Goal: Task Accomplishment & Management: Complete application form

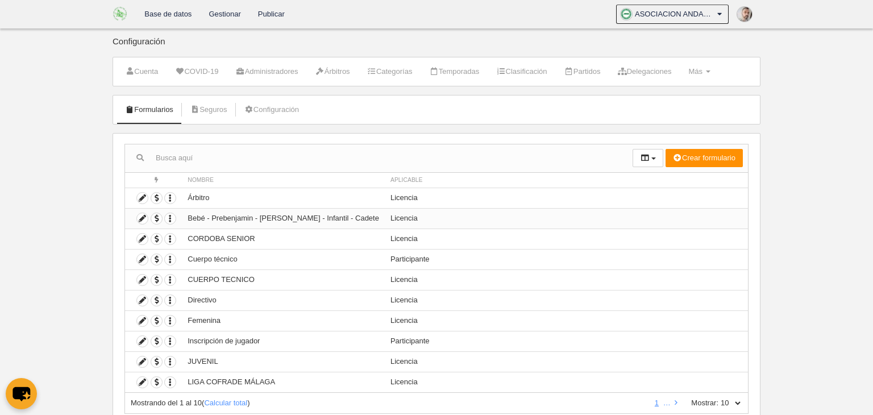
click at [237, 217] on td "Bebé - Prebenjamin - [PERSON_NAME] - Infantil - Cadete" at bounding box center [283, 218] width 203 height 20
click at [140, 216] on icon at bounding box center [142, 218] width 11 height 11
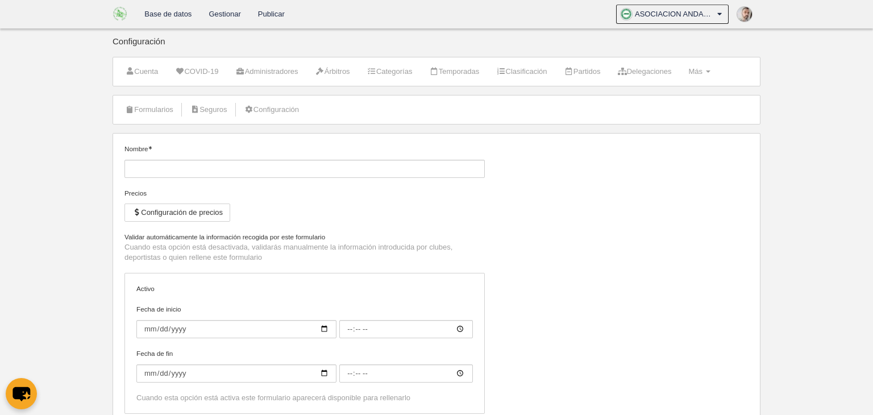
type input "Bebé - Prebenjamin - [PERSON_NAME] - Infantil - Cadete"
checkbox input "true"
type input "[DATE]"
type input "00:00"
type input "[DATE]"
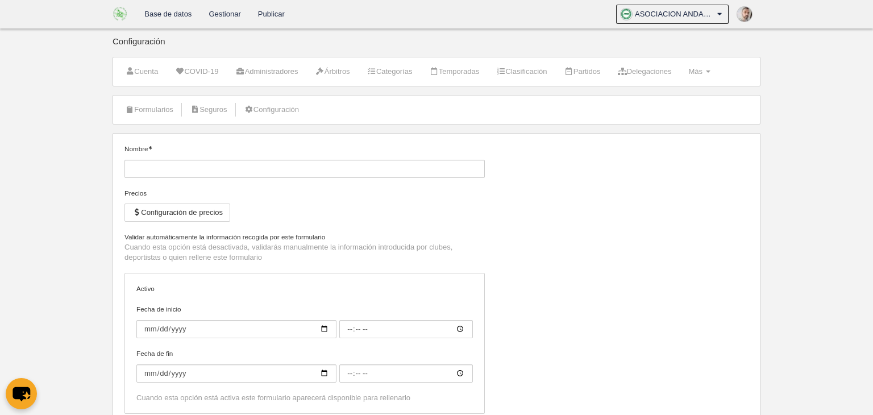
type input "00:00"
select select "selected"
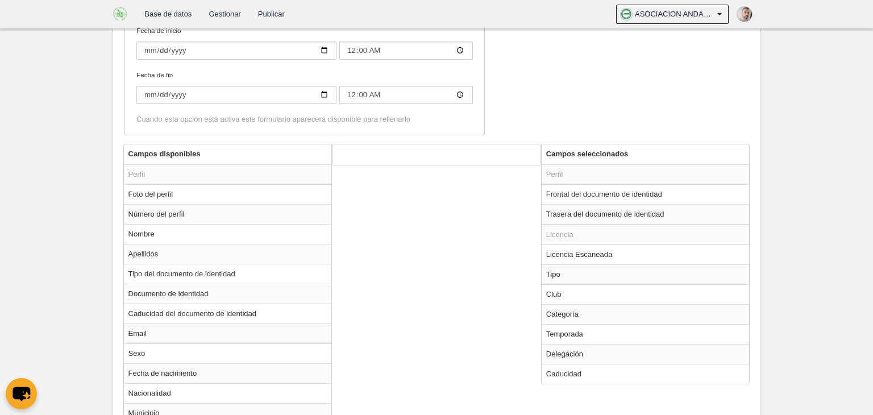
scroll to position [330, 0]
click at [616, 189] on td "Frontal del documento de identidad" at bounding box center [646, 193] width 208 height 20
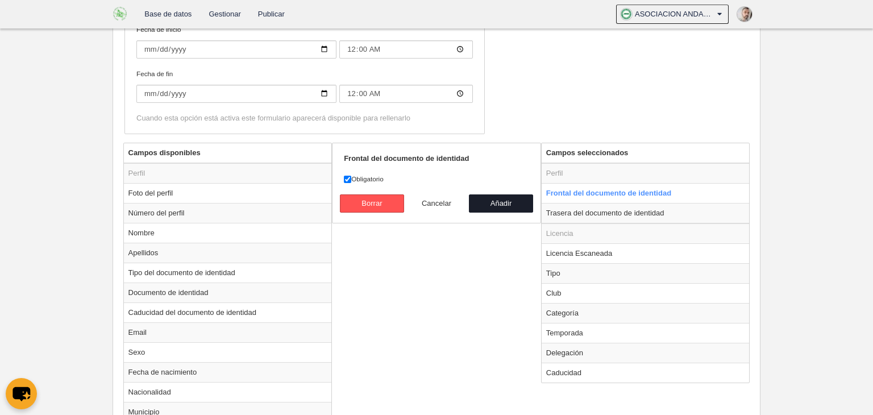
click at [439, 199] on button "Cancelar" at bounding box center [436, 203] width 65 height 18
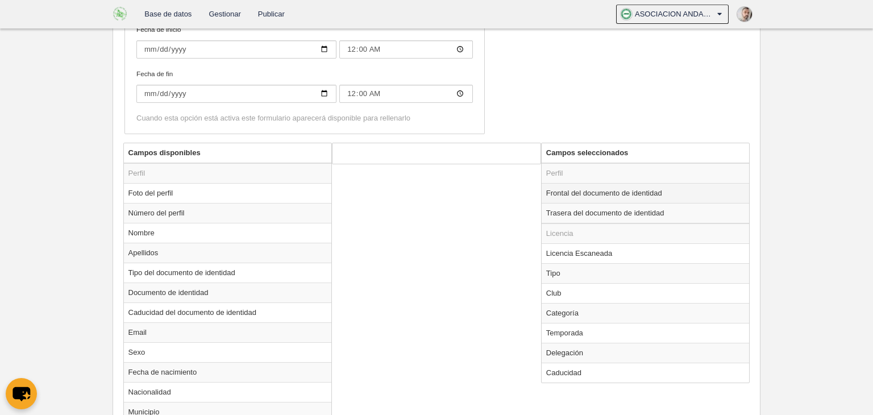
click at [554, 190] on td "Frontal del documento de identidad" at bounding box center [646, 193] width 208 height 20
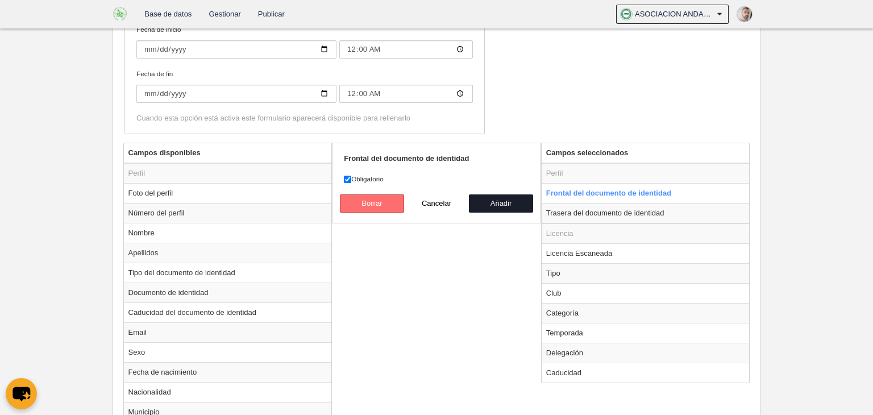
click at [377, 207] on button "Borrar" at bounding box center [372, 203] width 65 height 18
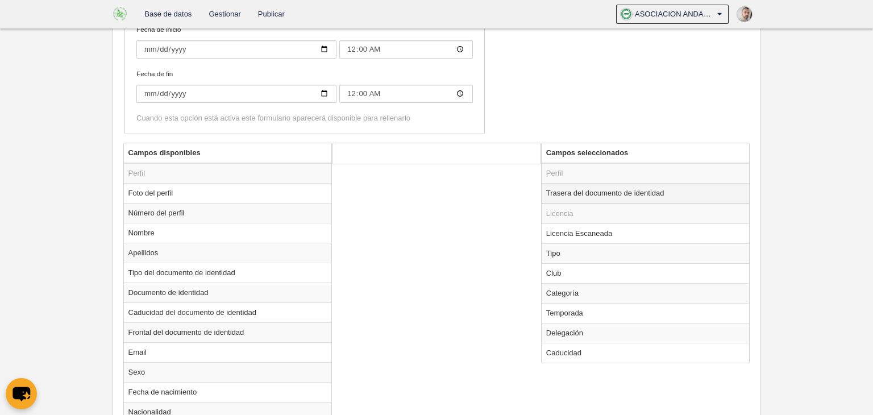
click at [564, 188] on td "Trasera del documento de identidad" at bounding box center [646, 193] width 208 height 20
radio input "true"
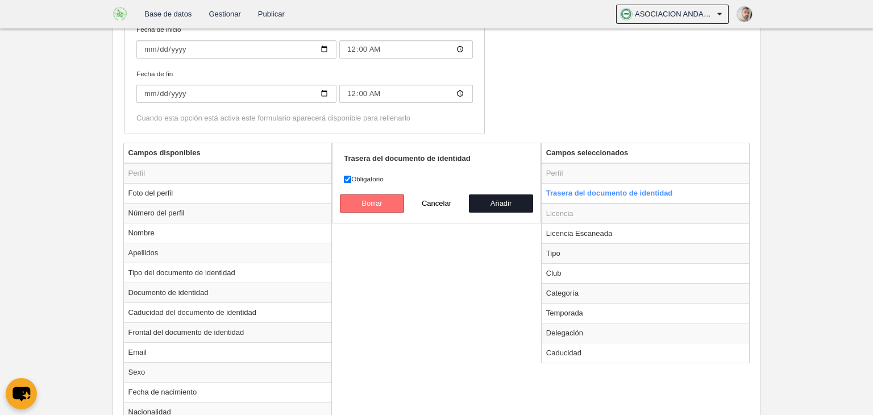
click at [370, 199] on button "Borrar" at bounding box center [372, 203] width 65 height 18
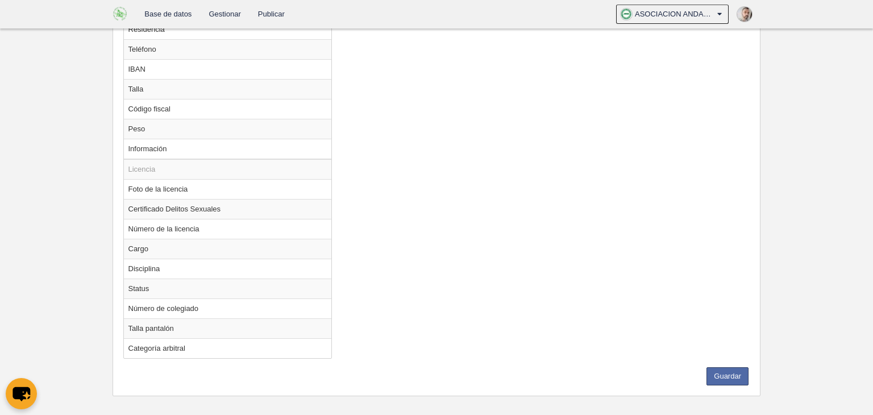
scroll to position [850, 0]
click at [732, 370] on button "Guardar" at bounding box center [727, 377] width 42 height 18
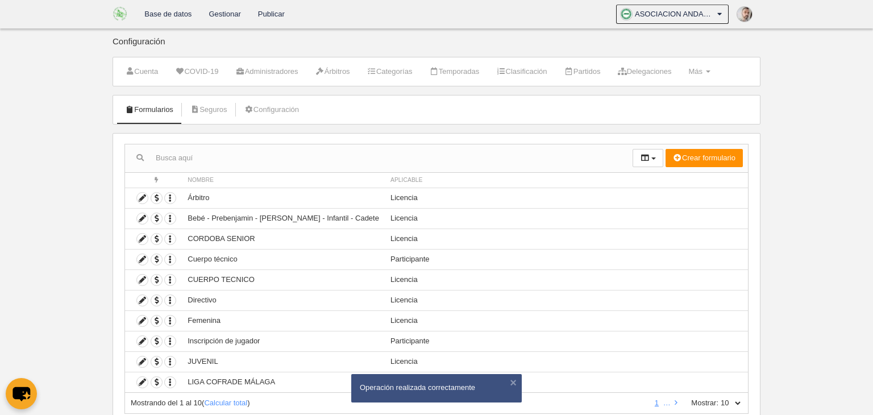
click at [228, 15] on link "Gestionar" at bounding box center [224, 14] width 49 height 28
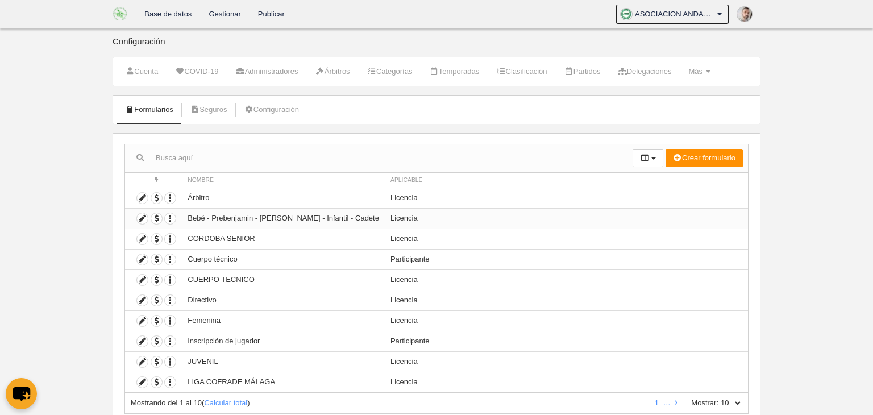
click at [268, 217] on td "Bebé - Prebenjamin - [PERSON_NAME] - Infantil - Cadete" at bounding box center [283, 218] width 203 height 20
click at [141, 218] on icon at bounding box center [142, 218] width 11 height 11
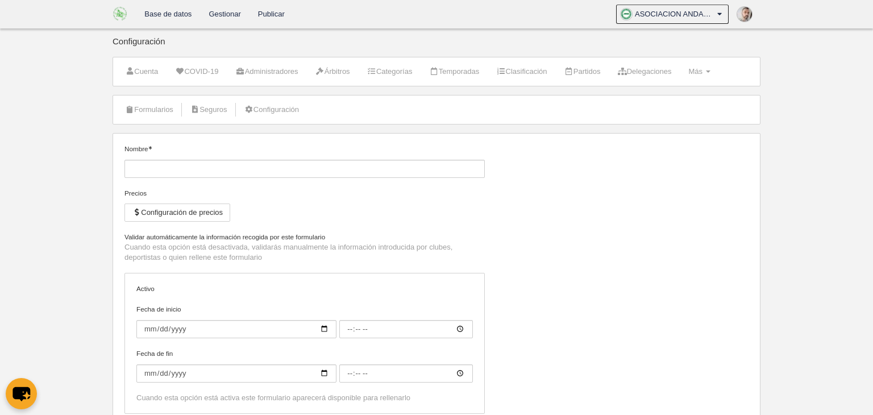
type input "Bebé - Prebenjamin - [PERSON_NAME] - Infantil - Cadete"
checkbox input "true"
type input "[DATE]"
type input "00:00"
type input "[DATE]"
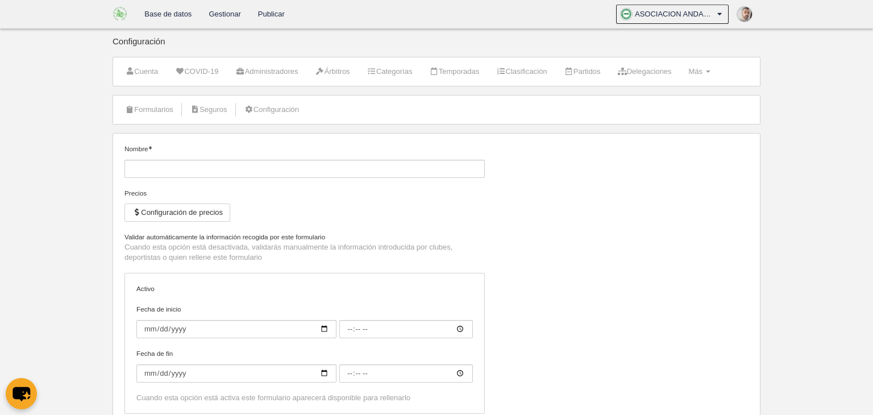
type input "00:00"
select select "selected"
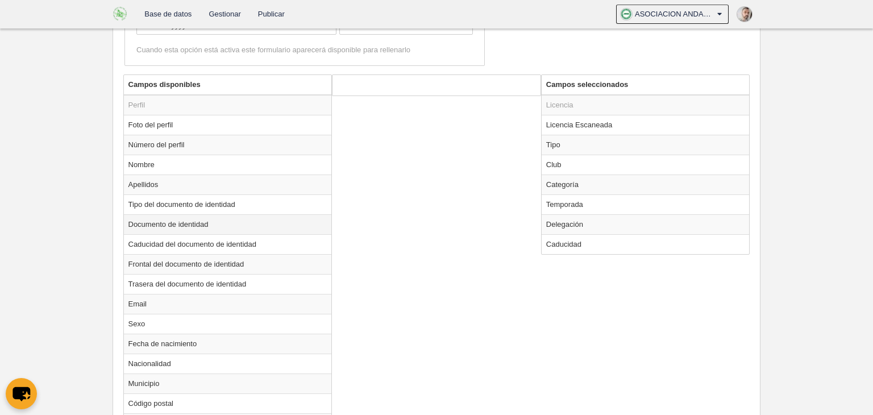
scroll to position [399, 0]
click at [178, 260] on td "Frontal del documento de identidad" at bounding box center [228, 262] width 208 height 20
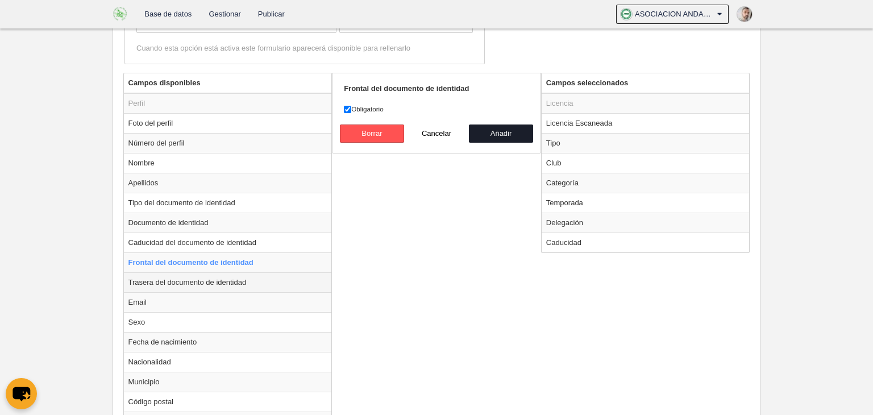
click at [186, 274] on td "Trasera del documento de identidad" at bounding box center [228, 282] width 208 height 20
radio input "false"
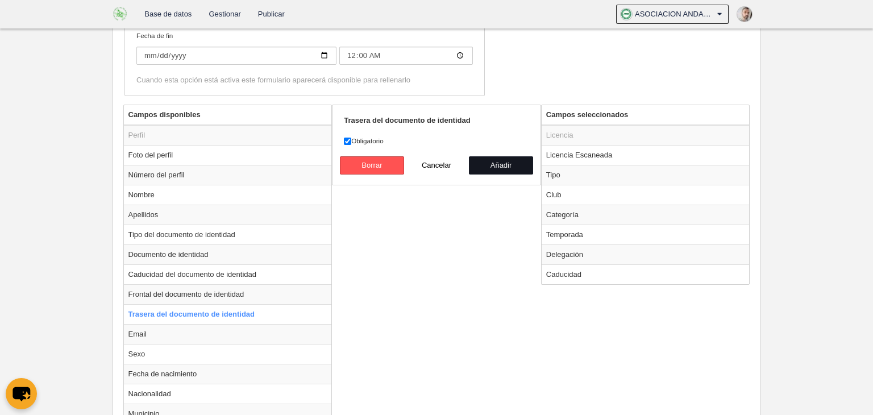
scroll to position [368, 0]
click at [501, 164] on button "Añadir" at bounding box center [501, 165] width 65 height 18
radio input "false"
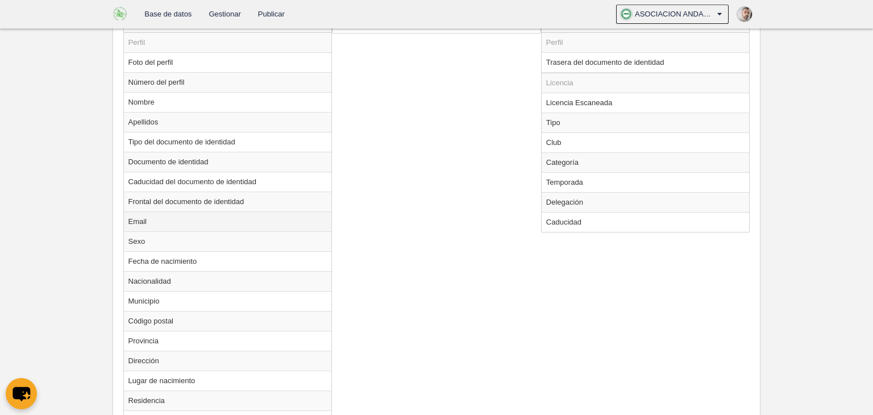
scroll to position [461, 0]
click at [188, 196] on td "Frontal del documento de identidad" at bounding box center [228, 200] width 208 height 20
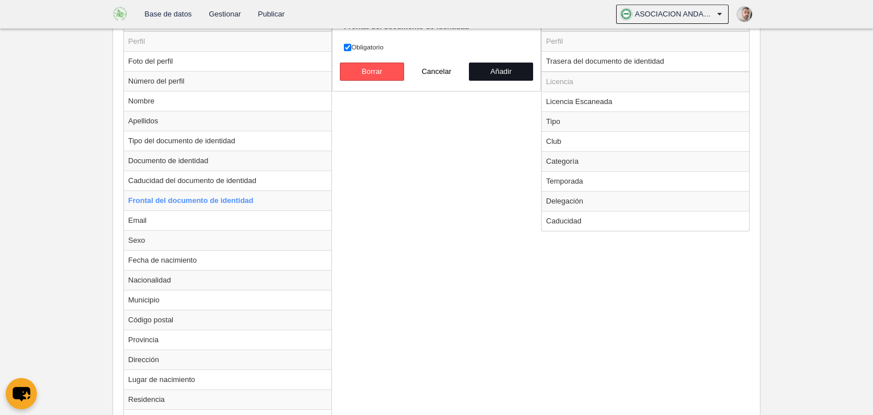
click at [491, 68] on button "Añadir" at bounding box center [501, 72] width 65 height 18
radio input "false"
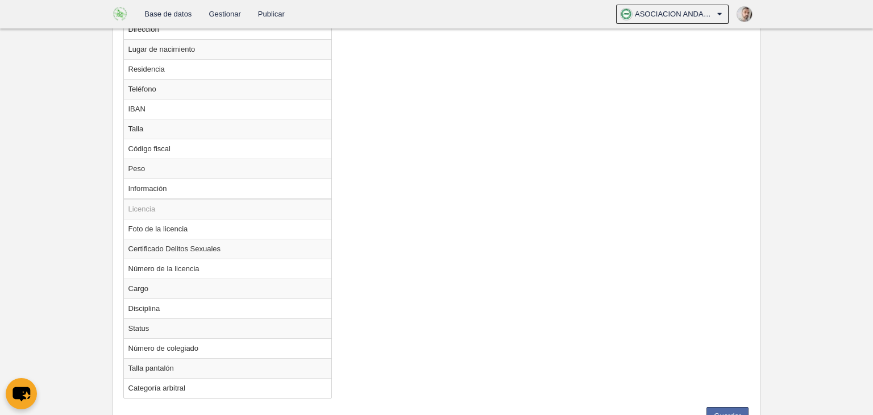
scroll to position [816, 0]
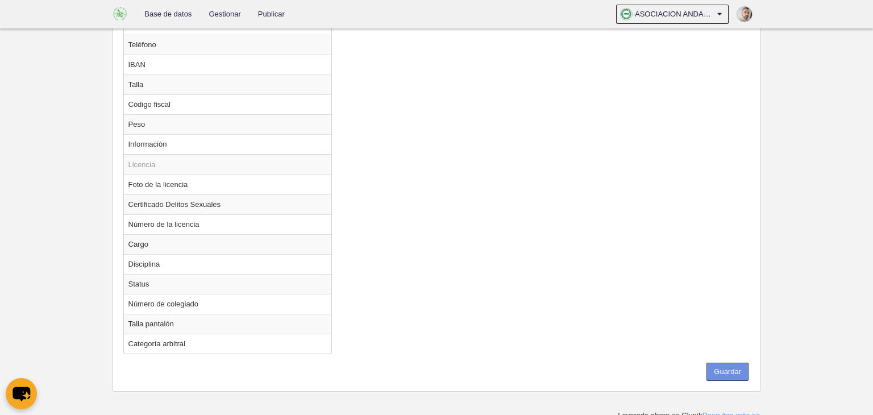
click at [722, 368] on button "Guardar" at bounding box center [727, 372] width 42 height 18
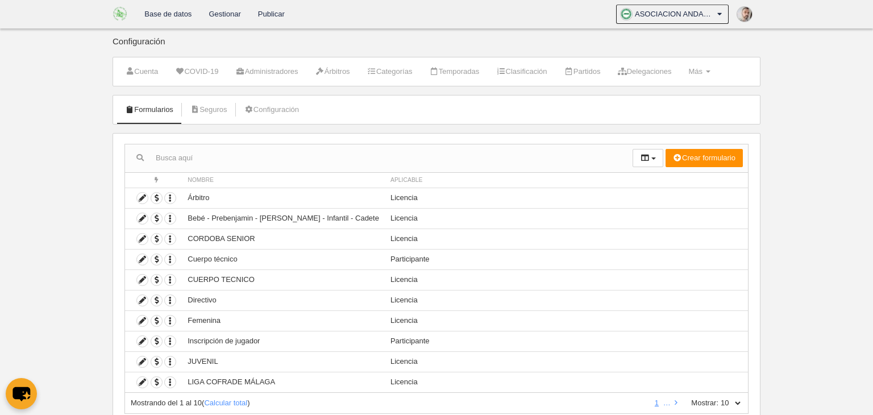
click at [225, 17] on link "Gestionar" at bounding box center [224, 14] width 49 height 28
